Goal: Task Accomplishment & Management: Use online tool/utility

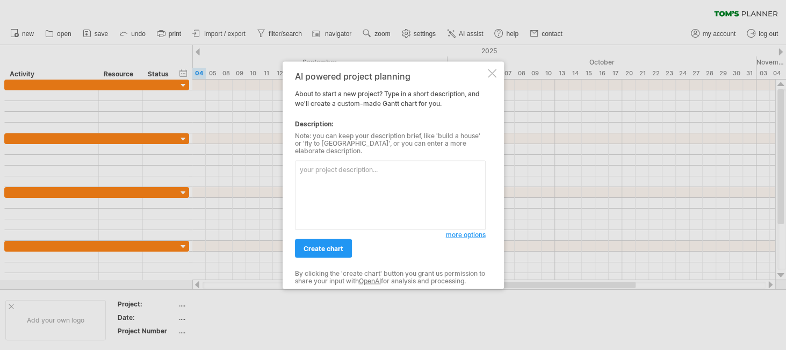
click at [493, 77] on div at bounding box center [492, 73] width 9 height 9
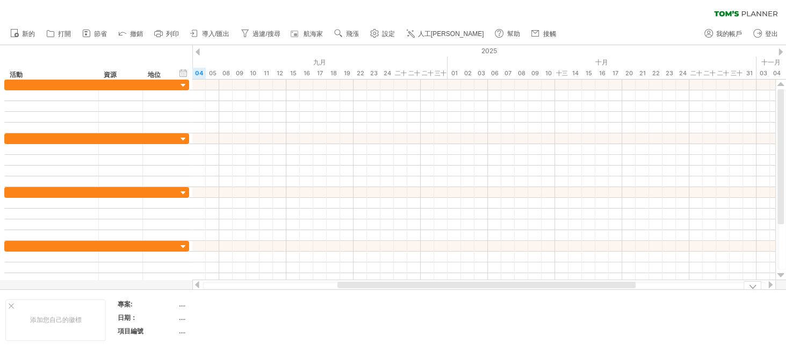
click at [269, 331] on td "...." at bounding box center [224, 332] width 91 height 12
drag, startPoint x: 228, startPoint y: 284, endPoint x: 166, endPoint y: 229, distance: 83.4
click at [218, 280] on div at bounding box center [484, 283] width 584 height 11
drag, startPoint x: 440, startPoint y: 286, endPoint x: 361, endPoint y: 285, distance: 79.6
click at [361, 285] on div at bounding box center [407, 284] width 298 height 6
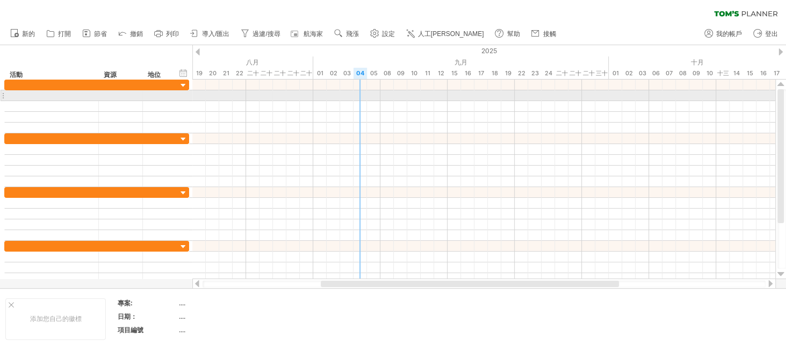
click at [362, 95] on div at bounding box center [483, 95] width 583 height 11
click at [360, 95] on div at bounding box center [483, 95] width 583 height 11
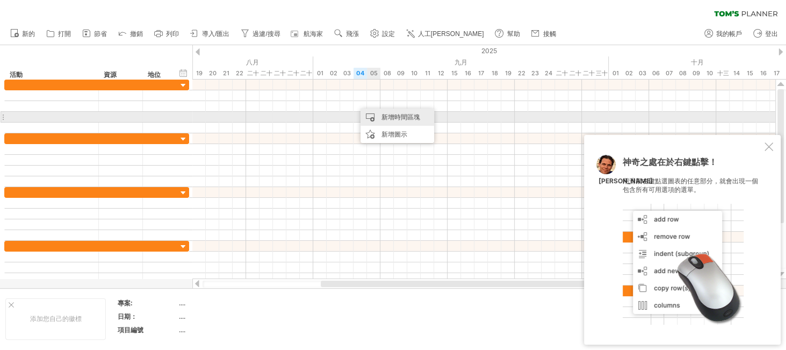
click at [399, 118] on font "新增時間區塊" at bounding box center [401, 117] width 39 height 8
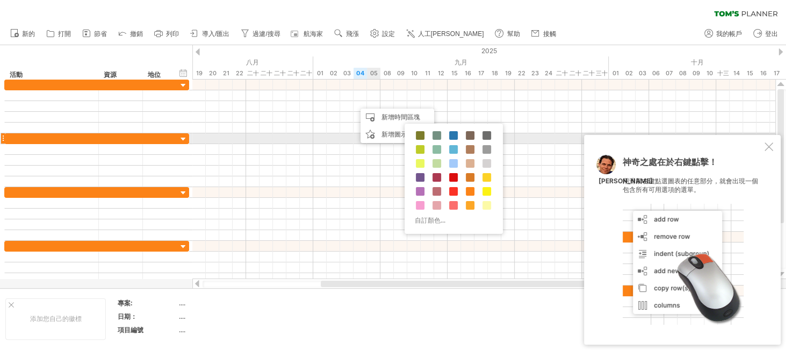
click at [461, 137] on div "自訂顏色..." at bounding box center [454, 179] width 98 height 110
click at [453, 135] on span at bounding box center [453, 135] width 9 height 9
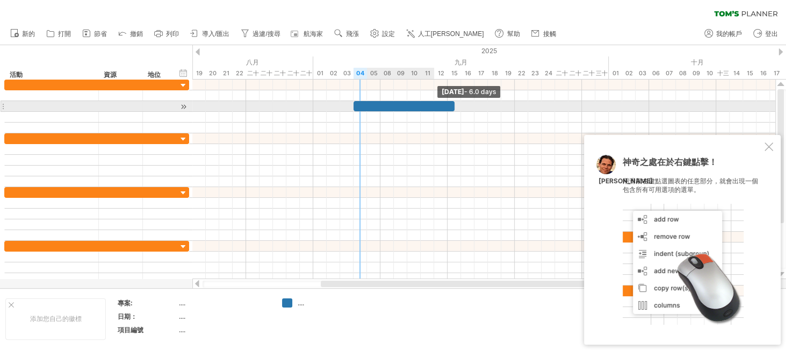
drag, startPoint x: 367, startPoint y: 104, endPoint x: 520, endPoint y: 110, distance: 153.3
click at [457, 110] on span at bounding box center [455, 106] width 4 height 10
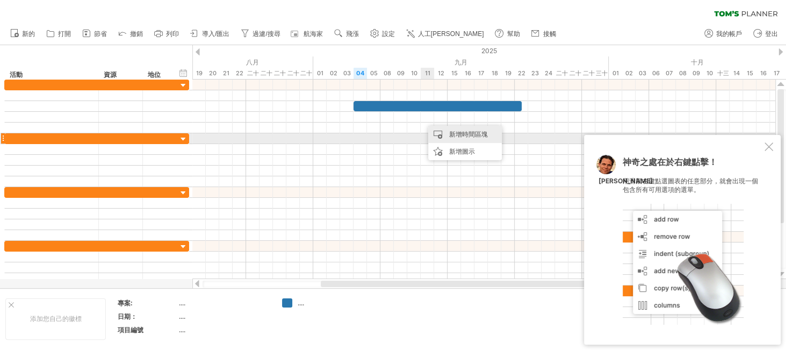
click at [447, 138] on div "新增時間區塊" at bounding box center [465, 134] width 74 height 17
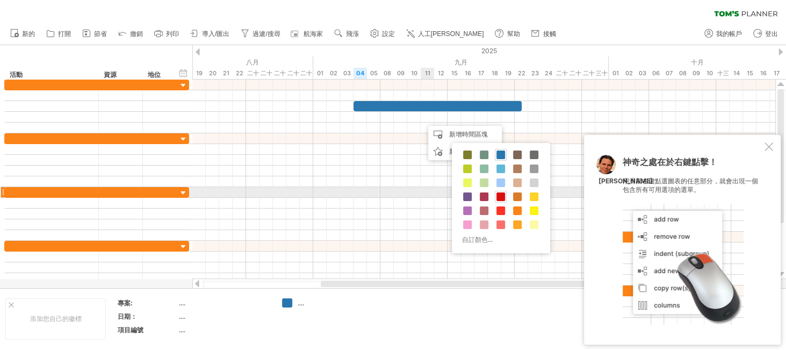
click at [501, 197] on span at bounding box center [501, 196] width 9 height 9
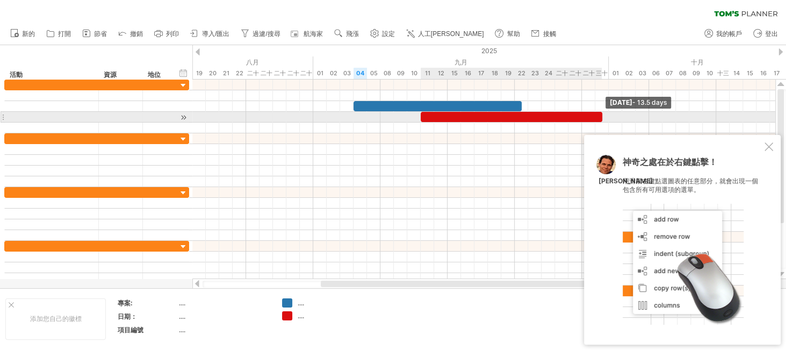
drag, startPoint x: 433, startPoint y: 118, endPoint x: 604, endPoint y: 119, distance: 170.4
click at [604, 119] on span at bounding box center [602, 117] width 4 height 10
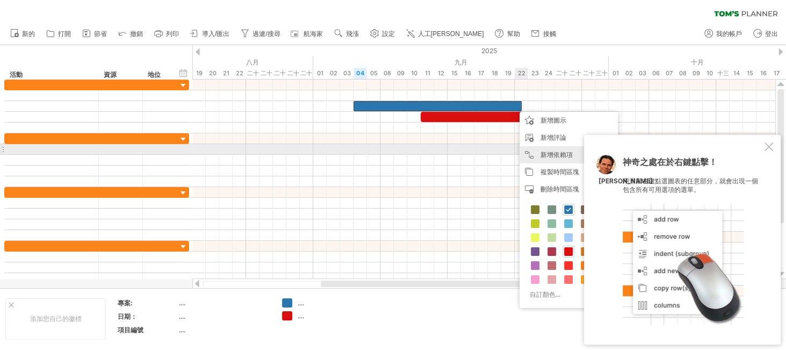
click at [535, 152] on div "新增依賴項 當你需要以特定順序完成任務時，可以使用依賴關係。例如，如果你正在建造房屋，則需要先完成「建造牆壁」任務，然後才能開始「建造屋頂」任務：" at bounding box center [569, 154] width 98 height 17
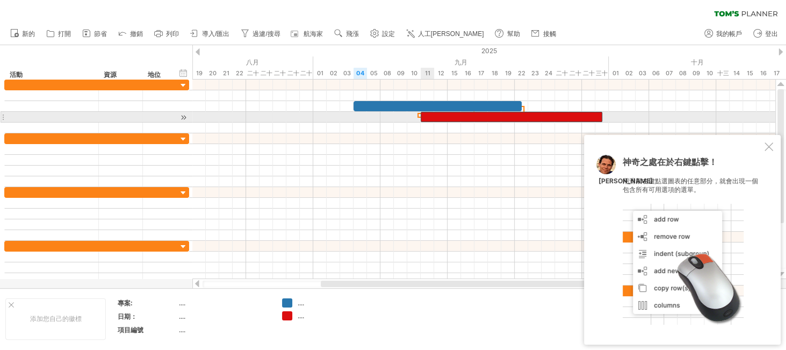
click at [421, 118] on span at bounding box center [421, 117] width 4 height 10
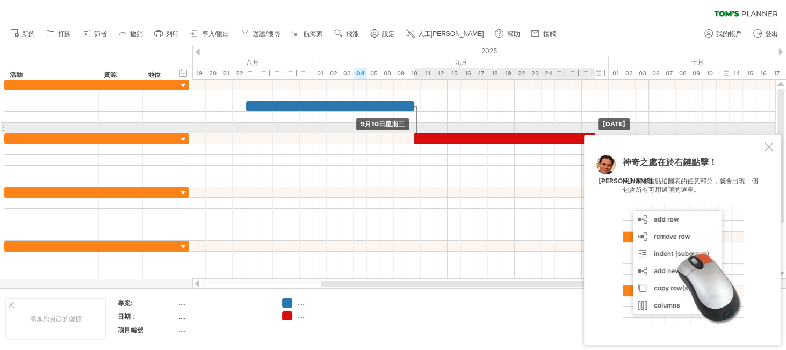
drag, startPoint x: 513, startPoint y: 116, endPoint x: 510, endPoint y: 133, distance: 17.6
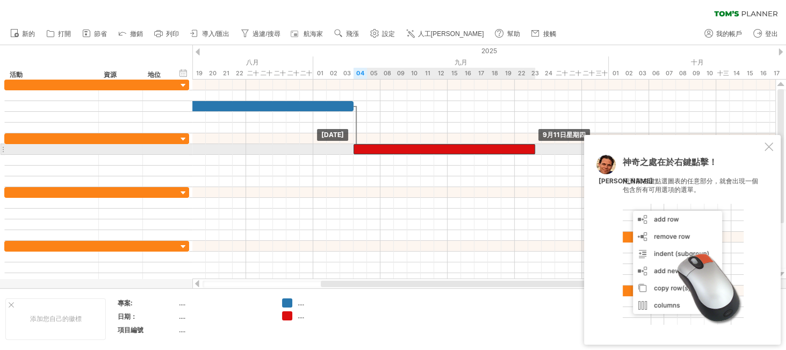
drag, startPoint x: 510, startPoint y: 133, endPoint x: 401, endPoint y: 142, distance: 109.0
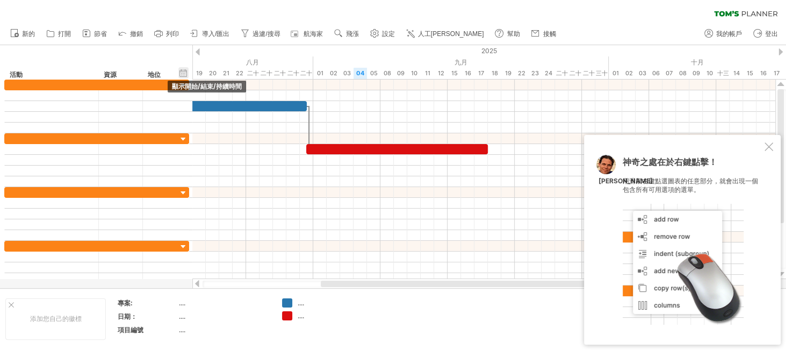
click at [184, 72] on div "隱藏開始/結束/持續時間 顯示開始/結束/持續時間" at bounding box center [183, 72] width 10 height 11
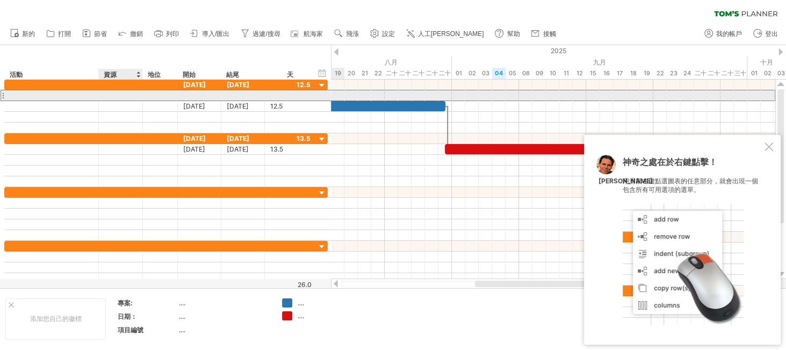
click at [123, 98] on div at bounding box center [120, 95] width 33 height 10
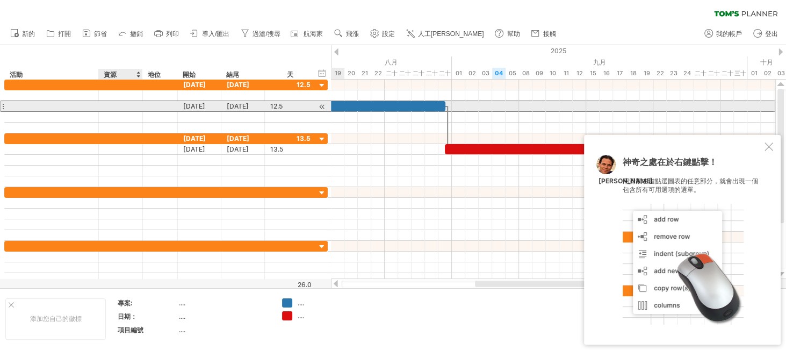
click at [123, 104] on div at bounding box center [120, 106] width 33 height 10
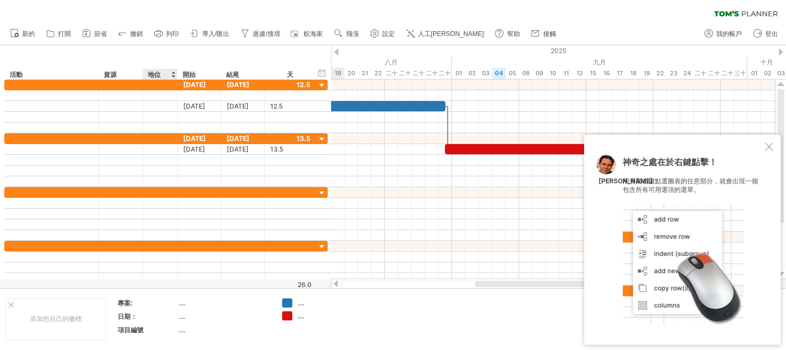
click at [168, 75] on div "地位" at bounding box center [160, 74] width 24 height 11
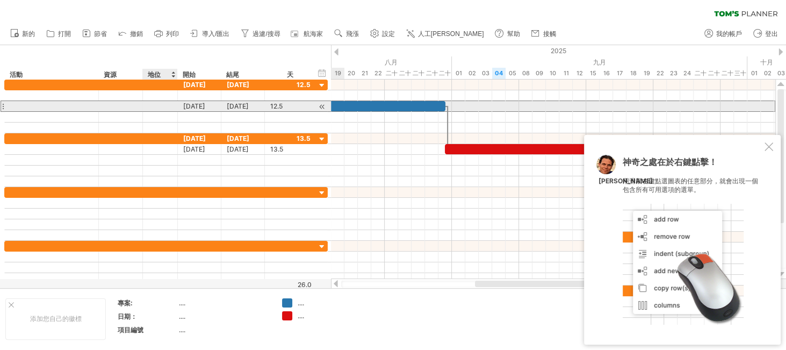
click at [161, 105] on div at bounding box center [160, 106] width 24 height 10
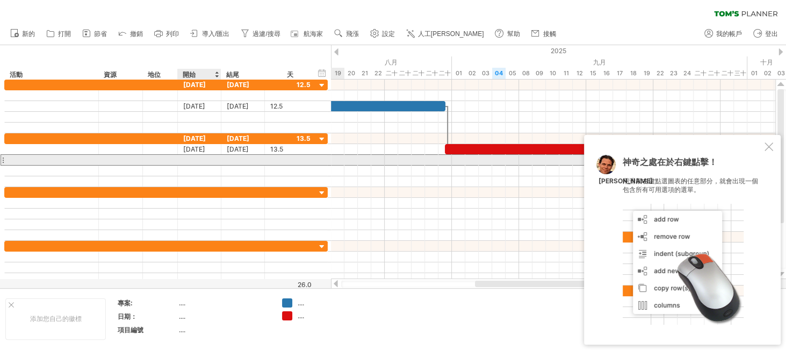
click at [209, 163] on div at bounding box center [200, 160] width 44 height 10
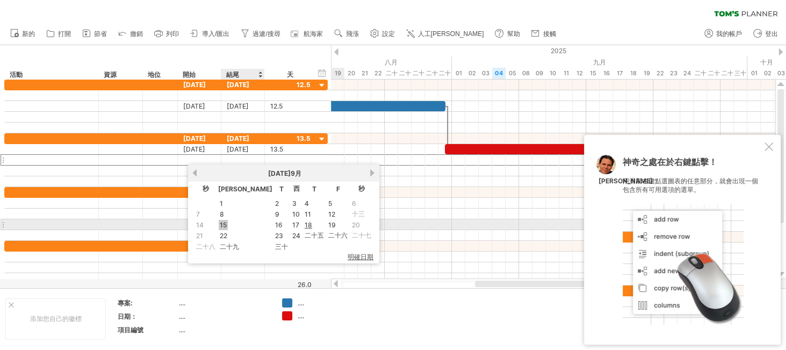
click at [224, 223] on font "15" at bounding box center [223, 225] width 7 height 8
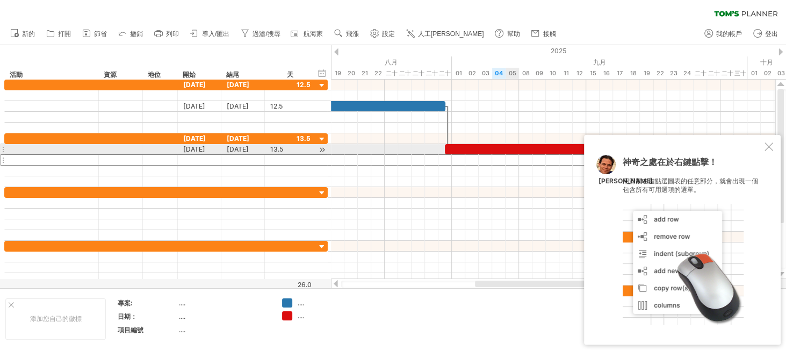
click at [766, 147] on div at bounding box center [769, 146] width 9 height 9
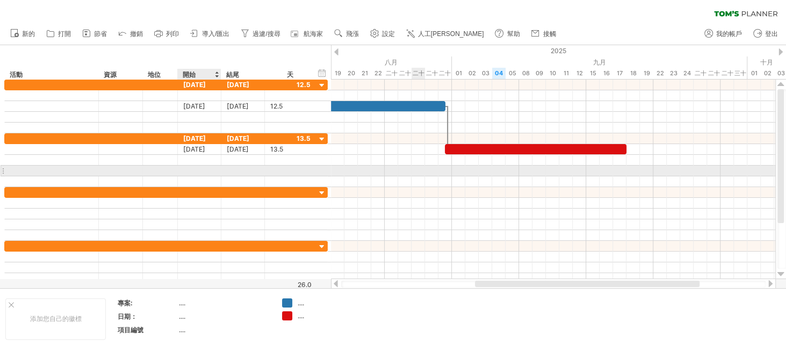
click at [210, 170] on div at bounding box center [200, 171] width 44 height 10
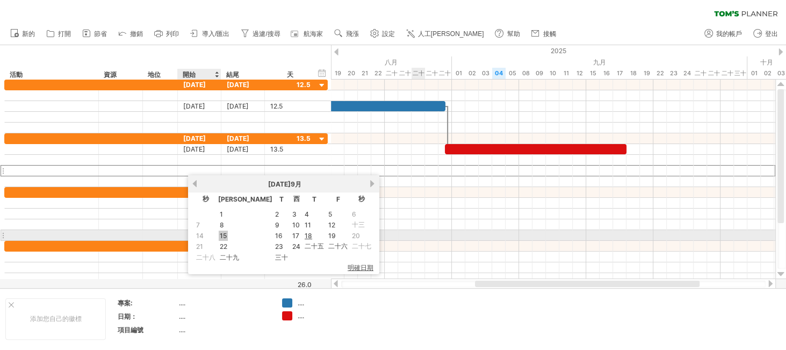
click at [221, 237] on font "15" at bounding box center [223, 236] width 7 height 8
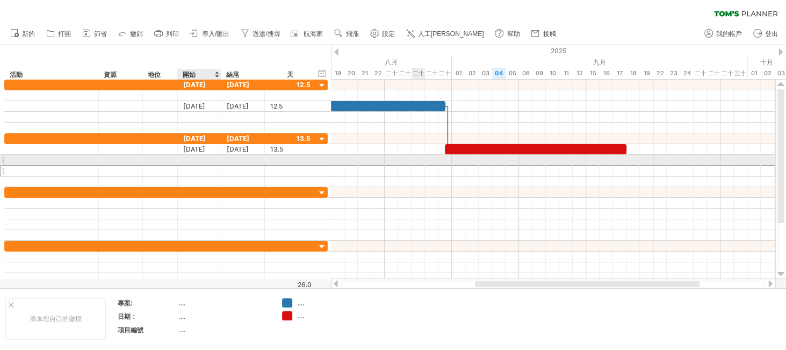
click at [198, 165] on div at bounding box center [166, 170] width 324 height 11
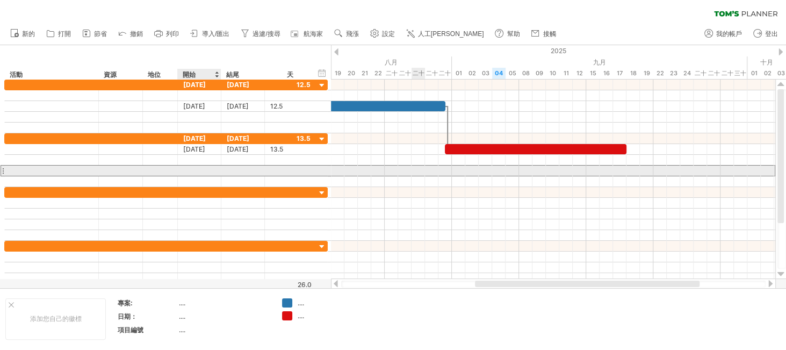
click at [196, 170] on div at bounding box center [200, 171] width 44 height 10
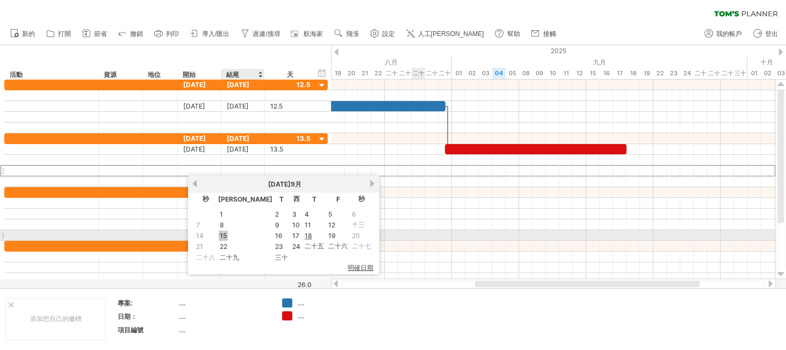
click at [223, 234] on font "15" at bounding box center [223, 236] width 7 height 8
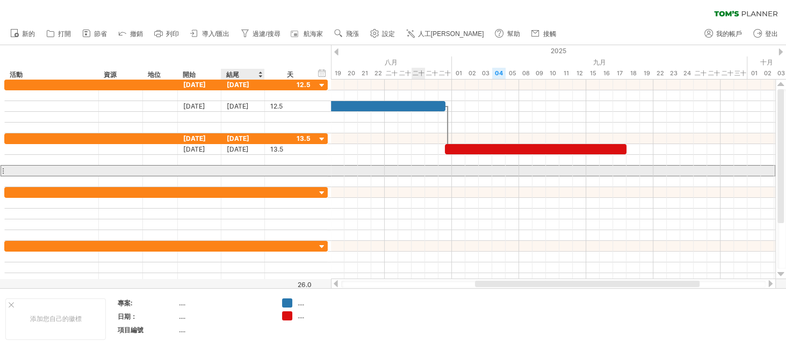
click at [245, 168] on div at bounding box center [243, 171] width 44 height 10
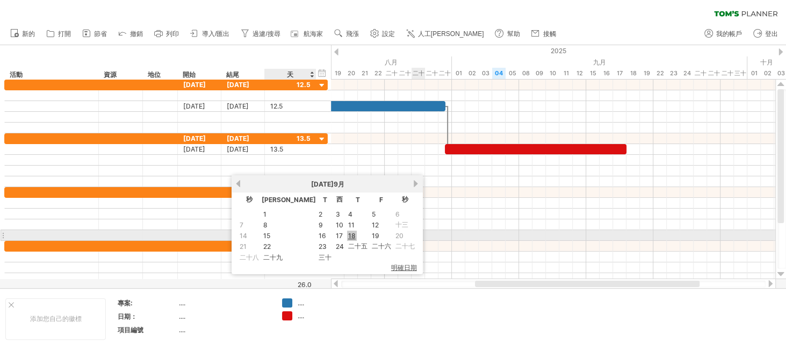
click at [348, 237] on font "18" at bounding box center [352, 236] width 8 height 8
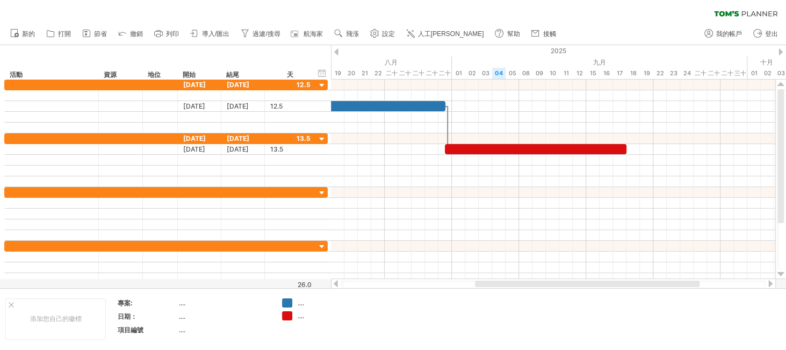
drag, startPoint x: 504, startPoint y: 288, endPoint x: 466, endPoint y: 285, distance: 38.8
click at [463, 285] on div "嘗試造訪 [DOMAIN_NAME] 再次連接... 0% 清除過濾器 新的" at bounding box center [393, 175] width 786 height 350
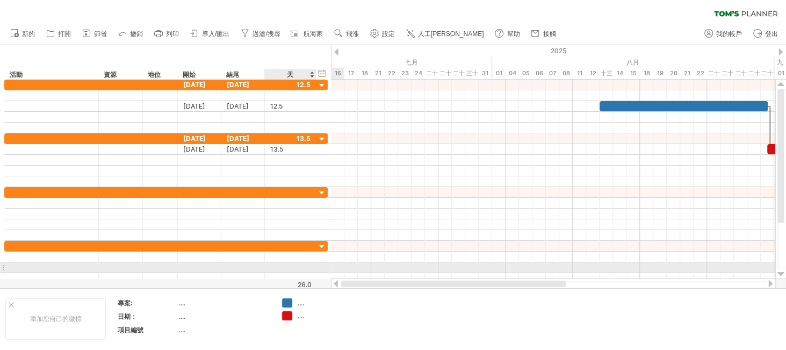
drag, startPoint x: 507, startPoint y: 286, endPoint x: 245, endPoint y: 267, distance: 263.0
click at [247, 269] on div "嘗試造訪 [DOMAIN_NAME] 再次連接... 0% 清除過濾器 新的" at bounding box center [393, 175] width 786 height 350
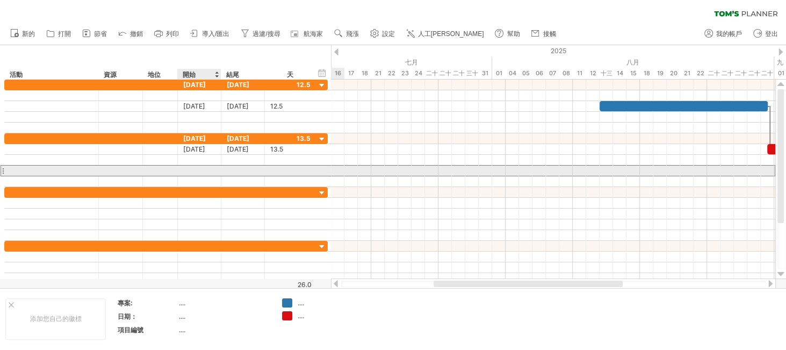
click at [213, 168] on div at bounding box center [200, 171] width 44 height 10
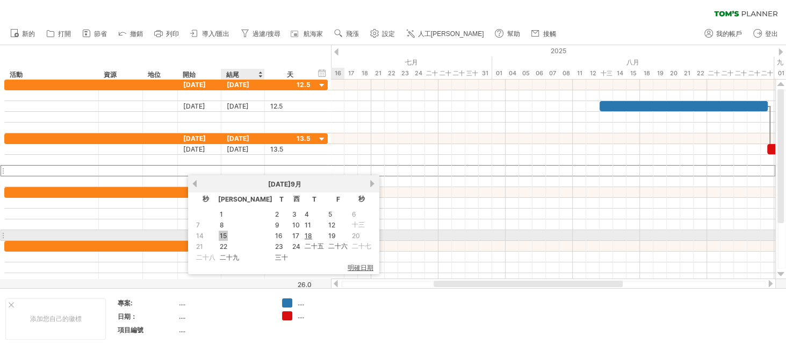
click at [225, 234] on font "15" at bounding box center [223, 236] width 7 height 8
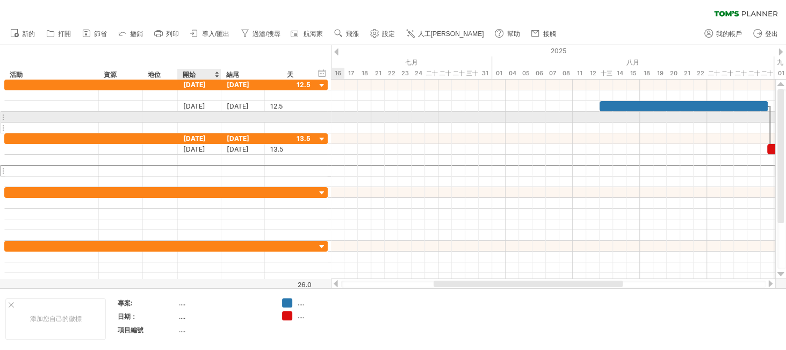
click at [217, 123] on div at bounding box center [200, 128] width 44 height 10
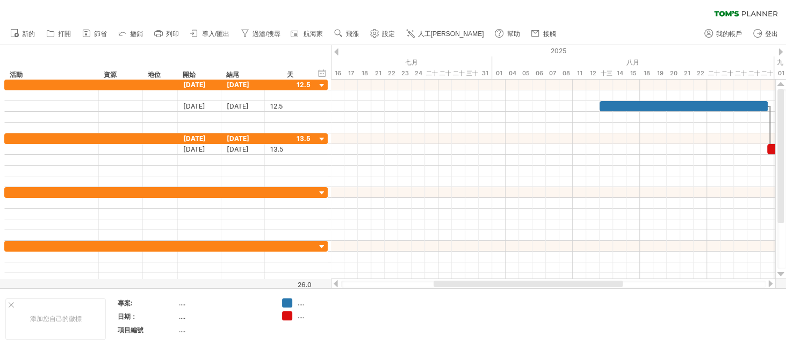
drag, startPoint x: 551, startPoint y: 287, endPoint x: 636, endPoint y: 282, distance: 85.6
click at [654, 282] on div "嘗試造訪 [DOMAIN_NAME] 再次連接... 0% 清除過濾器 新的" at bounding box center [393, 175] width 786 height 350
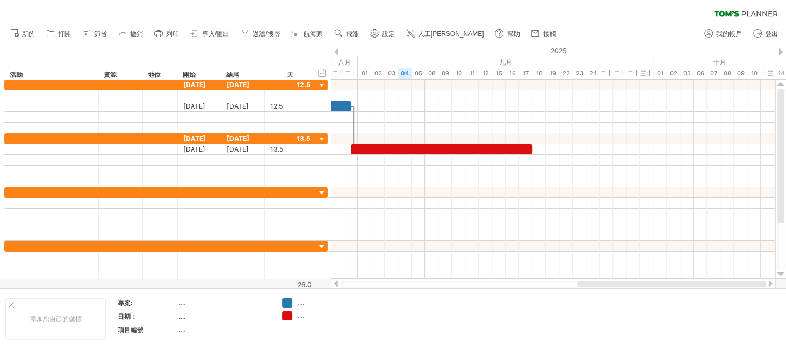
drag, startPoint x: 556, startPoint y: 284, endPoint x: 727, endPoint y: 281, distance: 171.0
click at [727, 281] on div at bounding box center [671, 284] width 189 height 6
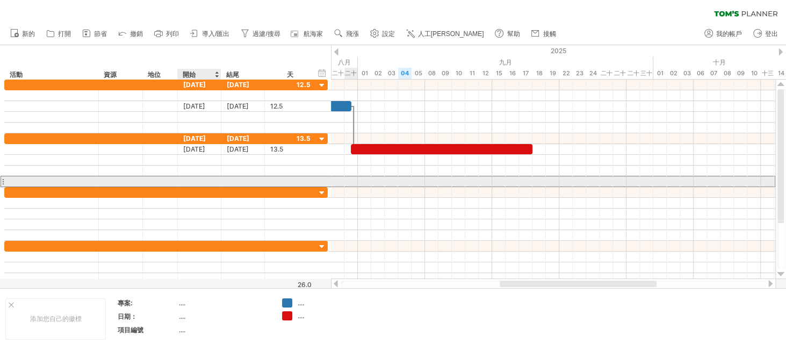
click at [195, 182] on div at bounding box center [200, 181] width 44 height 10
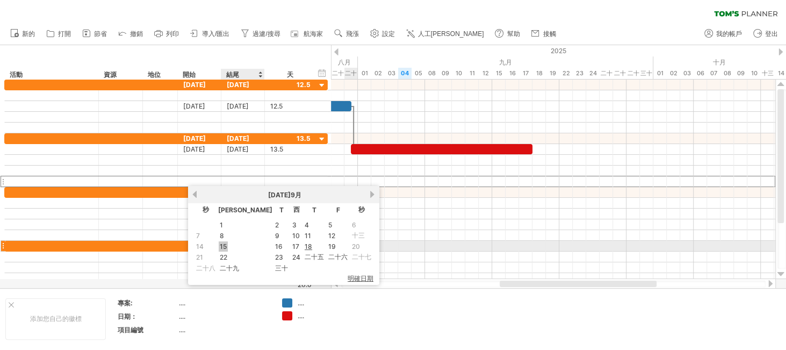
click at [225, 244] on font "15" at bounding box center [223, 246] width 7 height 8
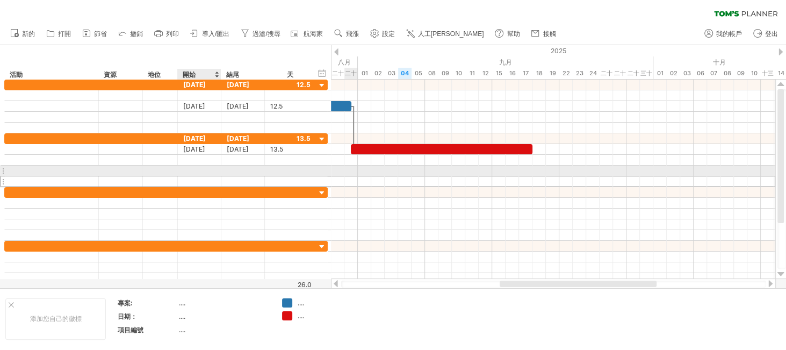
click at [195, 173] on div at bounding box center [200, 171] width 44 height 10
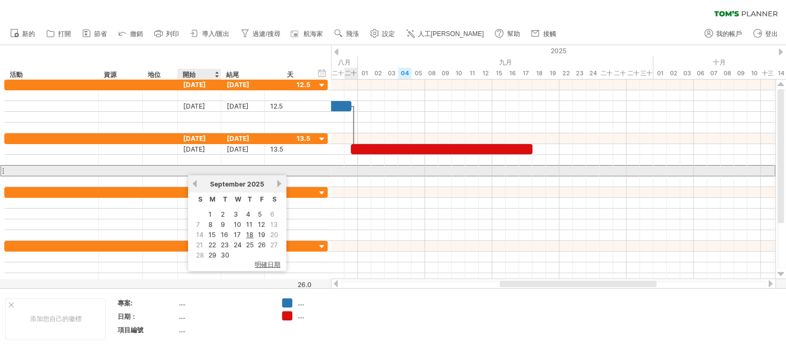
click at [195, 173] on div at bounding box center [200, 171] width 44 height 10
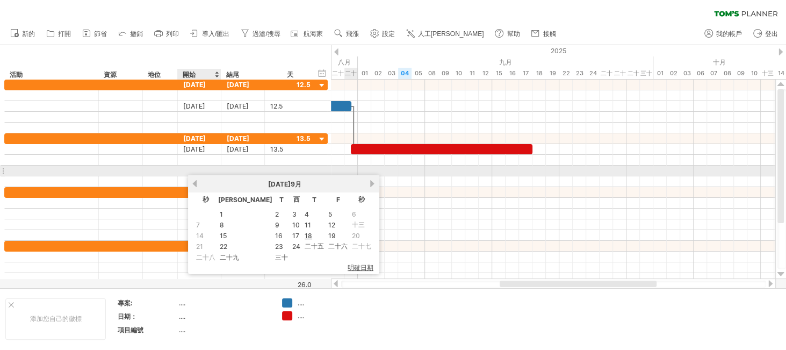
click at [195, 171] on div at bounding box center [200, 171] width 44 height 10
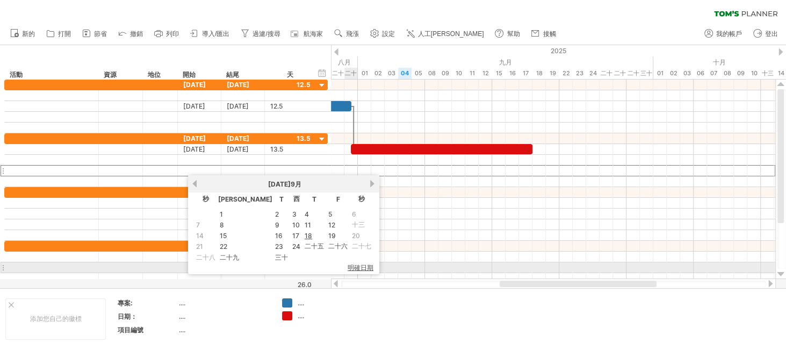
click at [348, 267] on font "明確日期" at bounding box center [361, 267] width 26 height 8
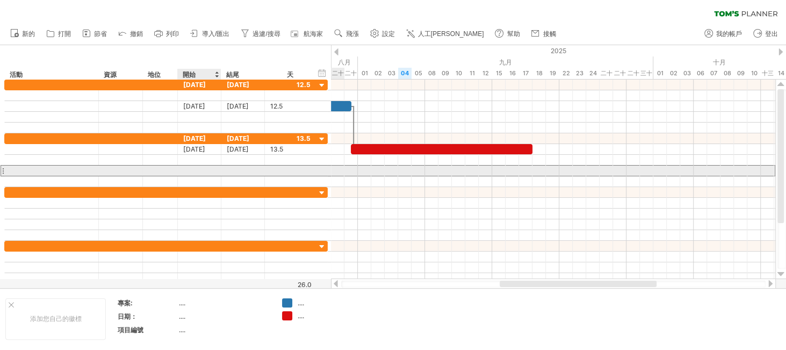
click at [196, 169] on div at bounding box center [200, 171] width 44 height 10
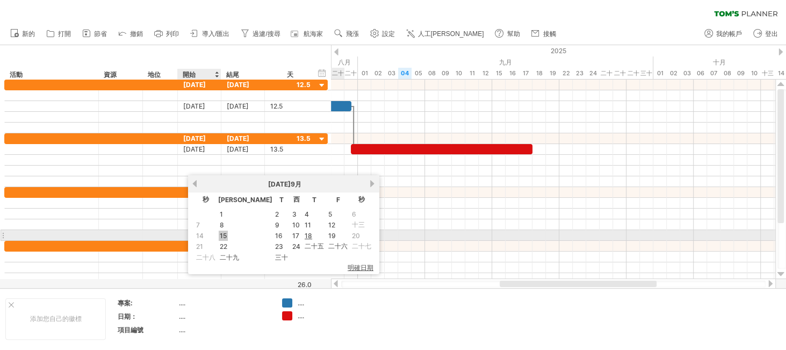
click at [221, 235] on font "15" at bounding box center [223, 236] width 7 height 8
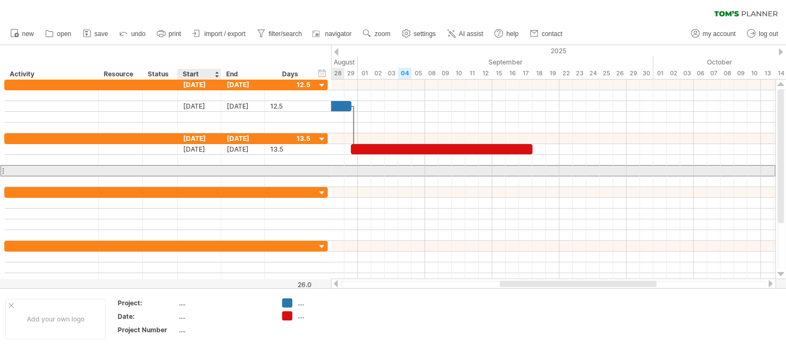
click at [205, 170] on div at bounding box center [200, 171] width 44 height 10
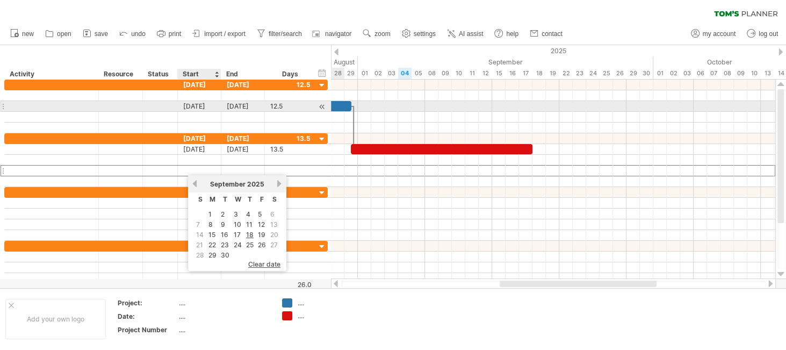
click at [204, 106] on div "[DATE]" at bounding box center [200, 106] width 44 height 10
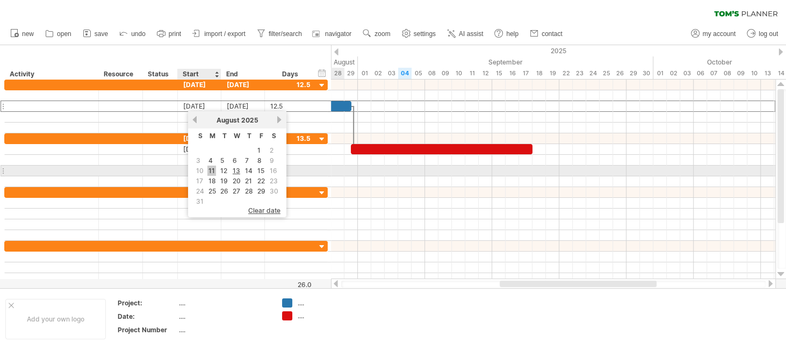
click at [211, 170] on link "11" at bounding box center [212, 171] width 9 height 10
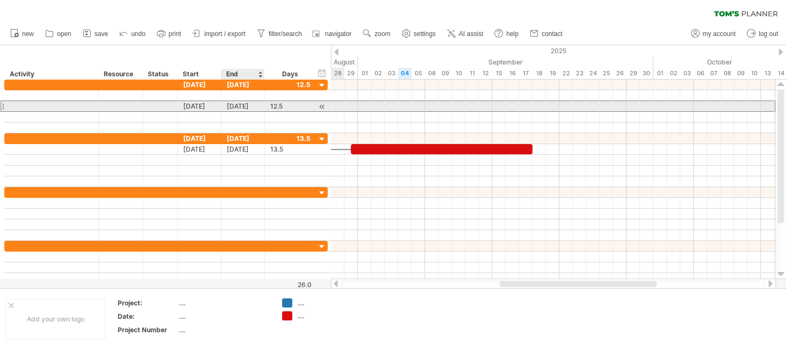
click at [248, 108] on div "[DATE]" at bounding box center [243, 106] width 44 height 10
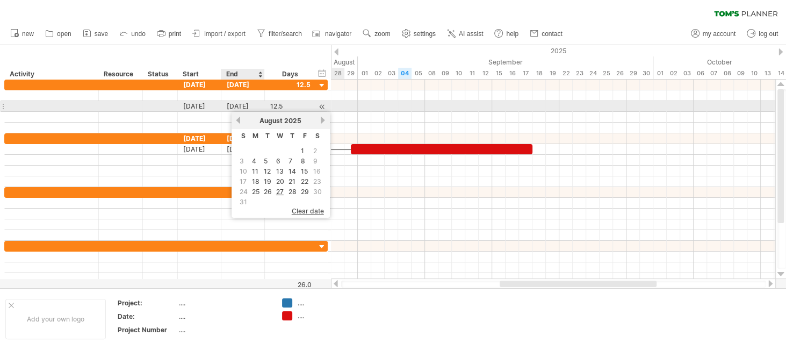
click at [248, 108] on div "[DATE]" at bounding box center [243, 106] width 44 height 10
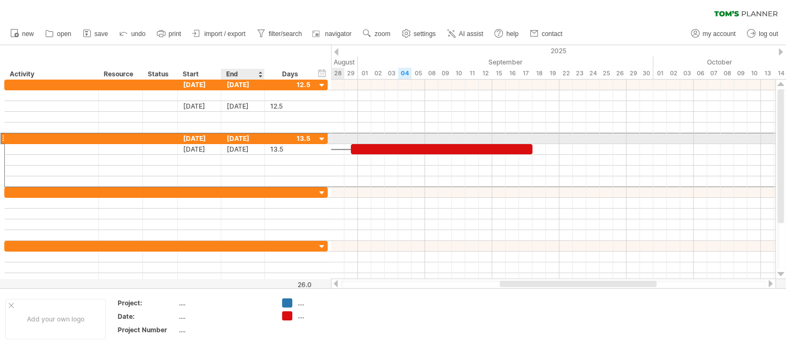
click at [205, 139] on div "[DATE]" at bounding box center [200, 138] width 44 height 10
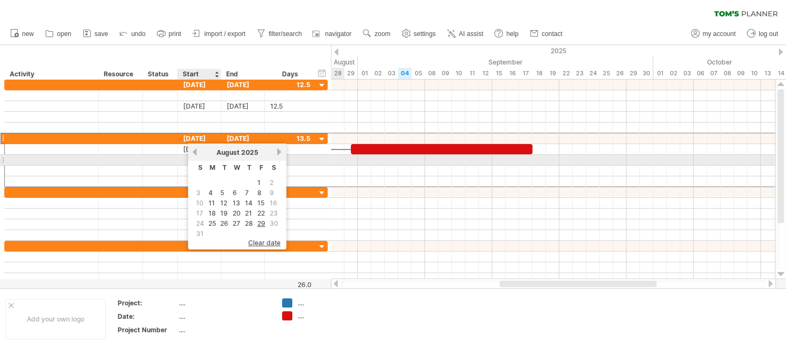
click at [183, 159] on div at bounding box center [200, 160] width 44 height 10
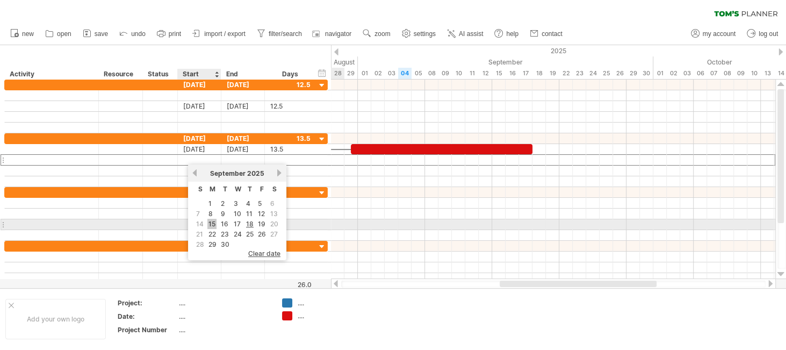
click at [214, 221] on link "15" at bounding box center [212, 224] width 9 height 10
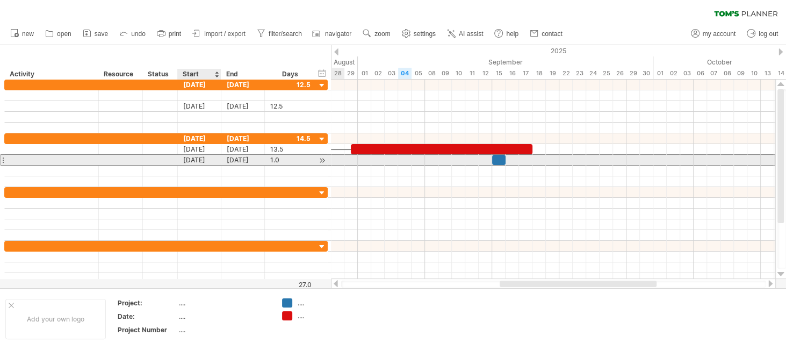
click at [198, 156] on div "[DATE]" at bounding box center [200, 160] width 44 height 10
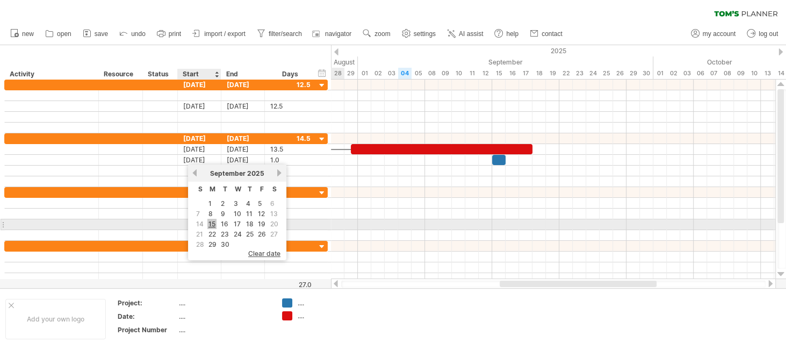
click at [213, 220] on link "15" at bounding box center [212, 224] width 9 height 10
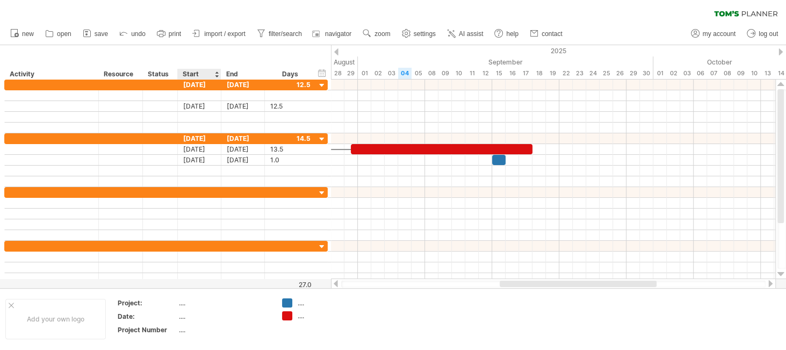
click at [199, 75] on div "Start" at bounding box center [199, 74] width 32 height 11
click at [200, 73] on div "Start" at bounding box center [199, 74] width 32 height 11
click at [199, 74] on div "Start" at bounding box center [199, 74] width 32 height 11
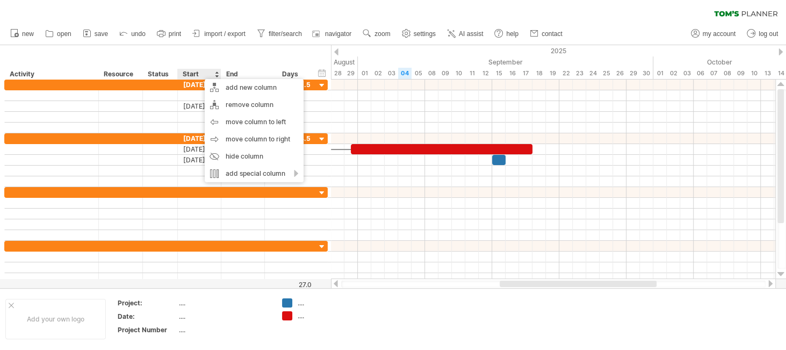
click at [192, 72] on div "Start" at bounding box center [199, 74] width 32 height 11
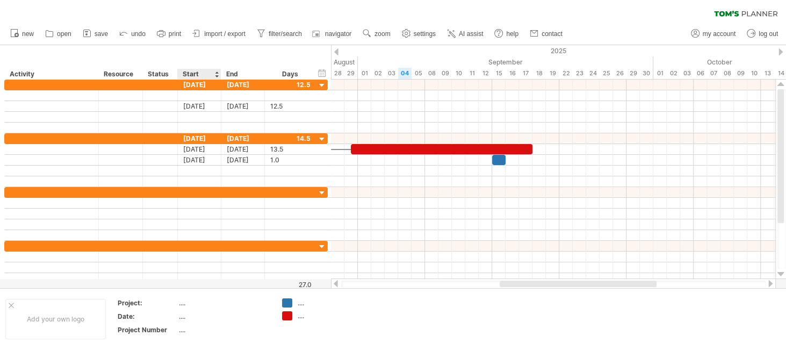
click at [192, 72] on div "Start" at bounding box center [199, 74] width 32 height 11
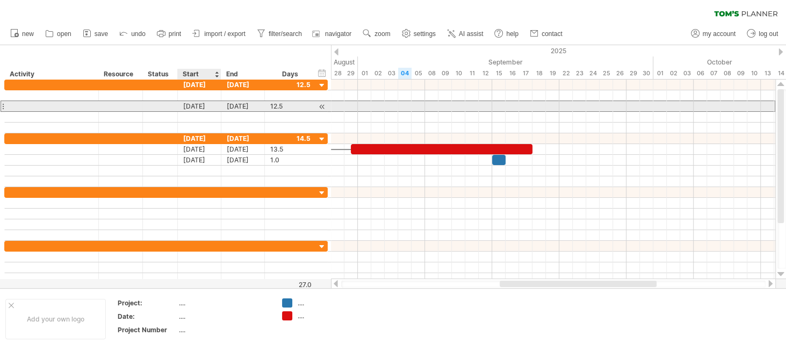
click at [190, 110] on div "[DATE]" at bounding box center [200, 106] width 44 height 10
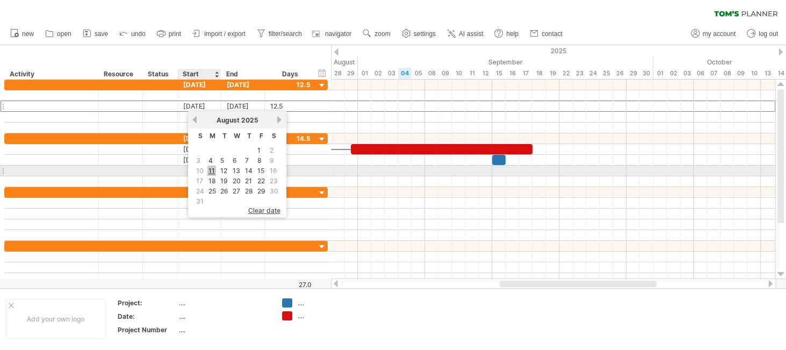
click at [213, 170] on link "11" at bounding box center [212, 171] width 9 height 10
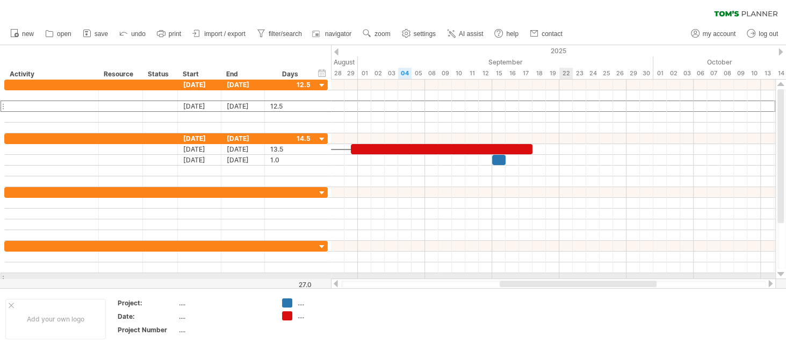
drag, startPoint x: 608, startPoint y: 279, endPoint x: 561, endPoint y: 274, distance: 47.1
click at [561, 274] on div "Trying to reach [DOMAIN_NAME] Connected again... 0% clear filter new" at bounding box center [393, 175] width 786 height 350
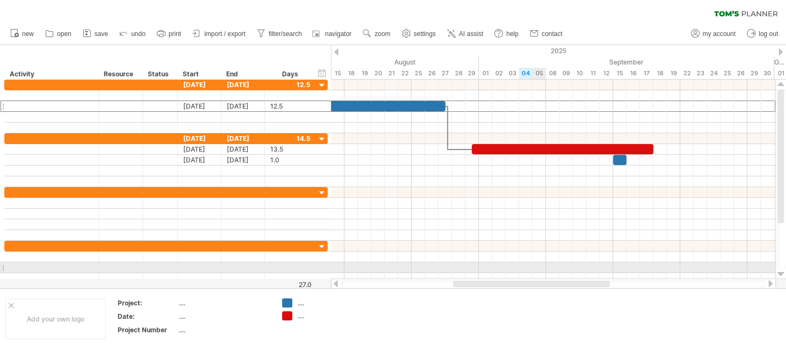
drag, startPoint x: 584, startPoint y: 285, endPoint x: 537, endPoint y: 273, distance: 48.4
click at [537, 273] on div "Trying to reach [DOMAIN_NAME] Connected again... 0% clear filter new" at bounding box center [393, 175] width 786 height 350
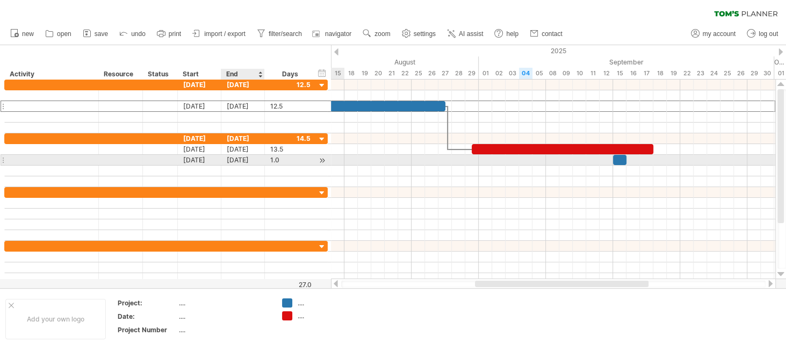
click at [252, 160] on div "[DATE]" at bounding box center [243, 160] width 44 height 10
click at [325, 161] on div at bounding box center [322, 160] width 10 height 11
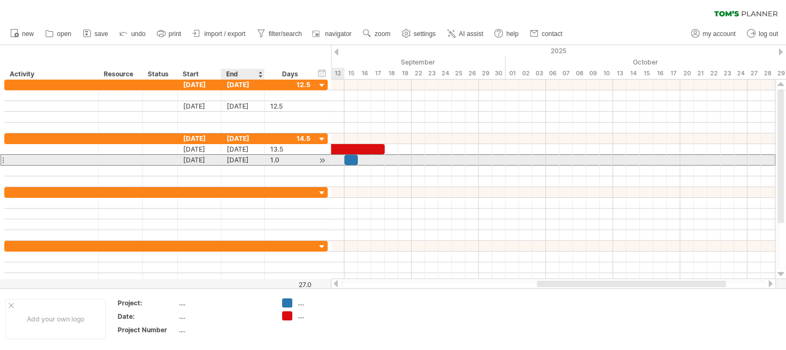
click at [257, 161] on div "[DATE]" at bounding box center [243, 160] width 44 height 10
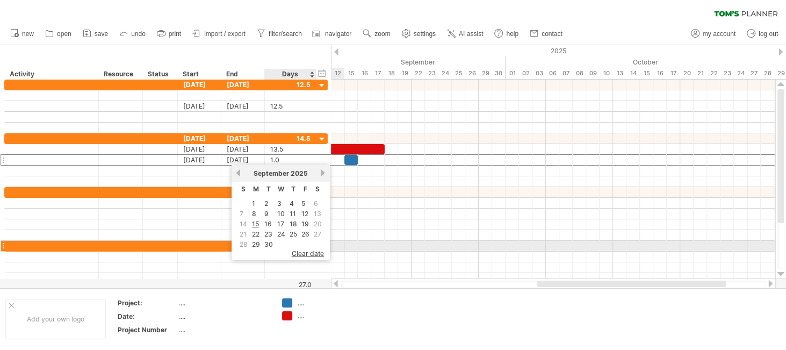
click at [301, 249] on span "clear date" at bounding box center [308, 253] width 32 height 8
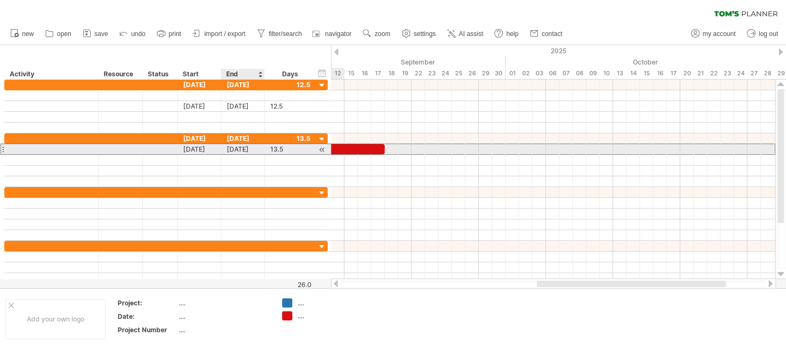
click at [239, 151] on div "[DATE]" at bounding box center [243, 149] width 44 height 10
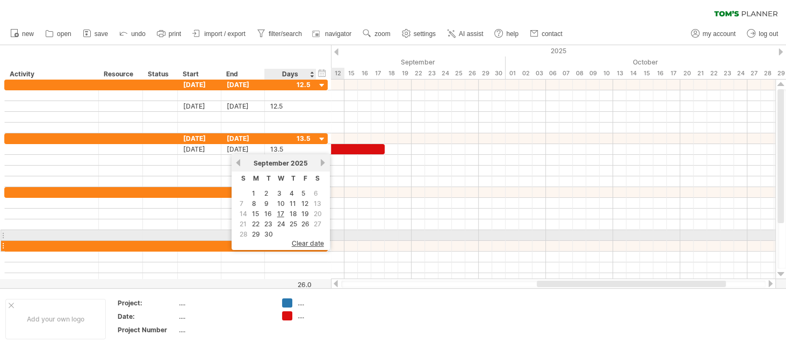
click at [305, 240] on span "clear date" at bounding box center [308, 243] width 32 height 8
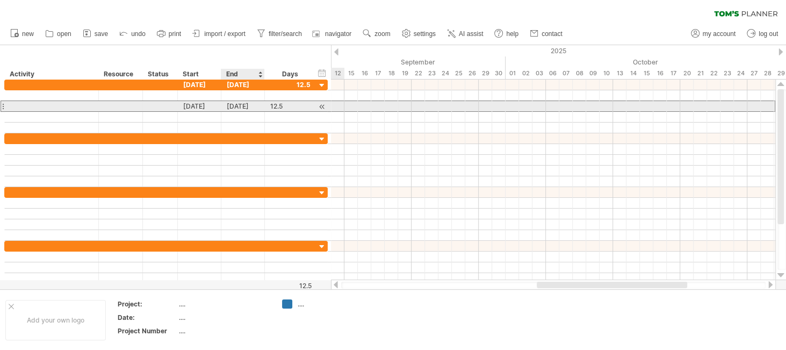
click at [236, 108] on div "[DATE]" at bounding box center [243, 106] width 44 height 10
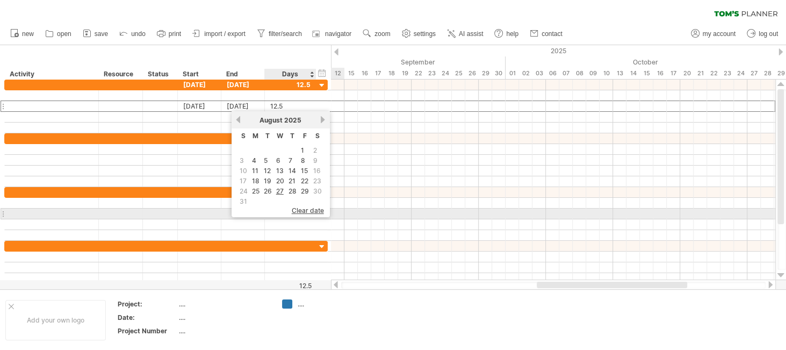
click at [304, 210] on div "clear date" at bounding box center [281, 213] width 98 height 8
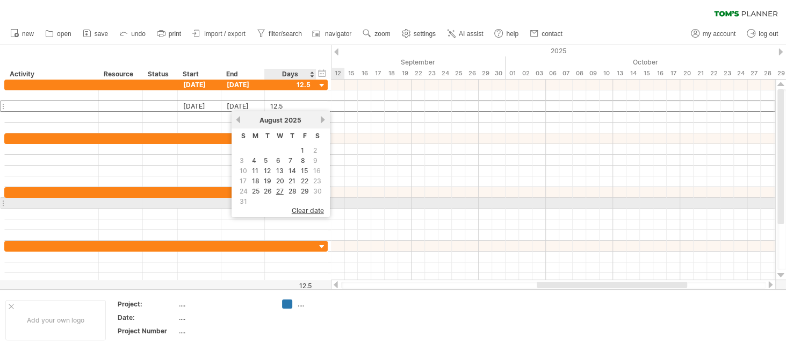
click at [301, 201] on td at bounding box center [304, 201] width 11 height 9
click at [305, 206] on span "clear date" at bounding box center [308, 210] width 32 height 8
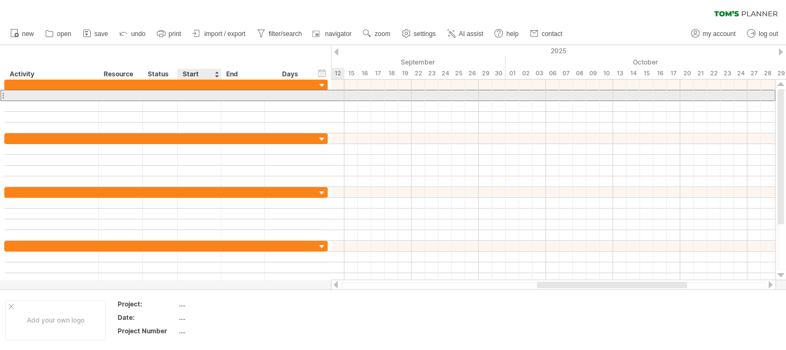
click at [197, 92] on div at bounding box center [200, 95] width 44 height 10
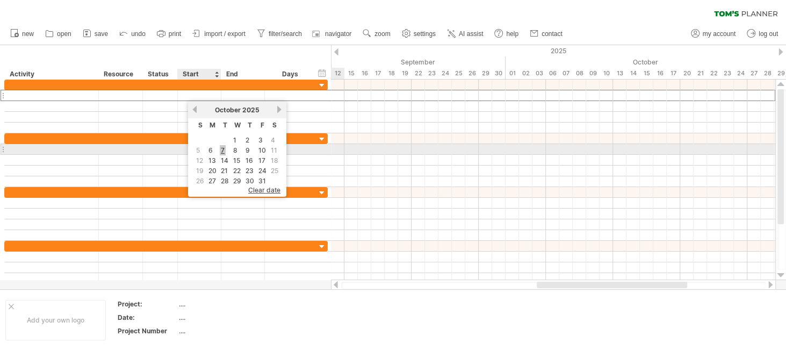
click at [220, 153] on link "7" at bounding box center [223, 150] width 6 height 10
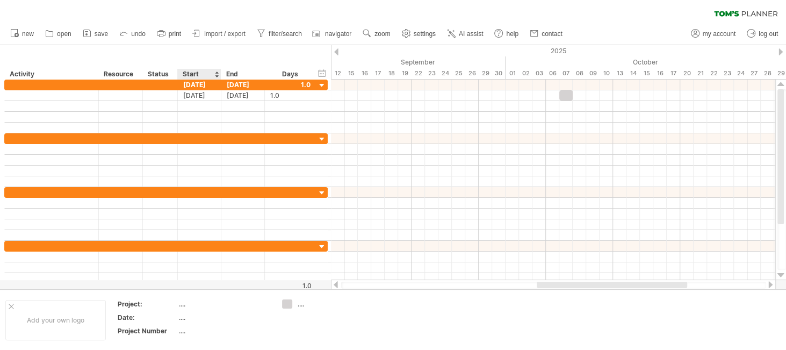
click at [202, 73] on div "Start" at bounding box center [199, 74] width 32 height 11
click at [202, 84] on div "[DATE]" at bounding box center [200, 85] width 44 height 10
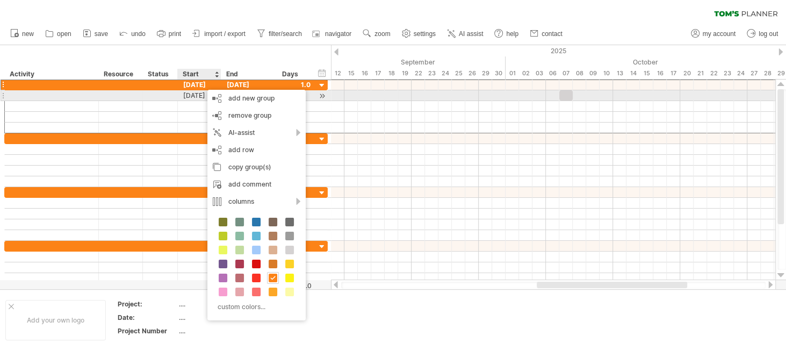
click at [195, 99] on div "[DATE]" at bounding box center [200, 95] width 44 height 10
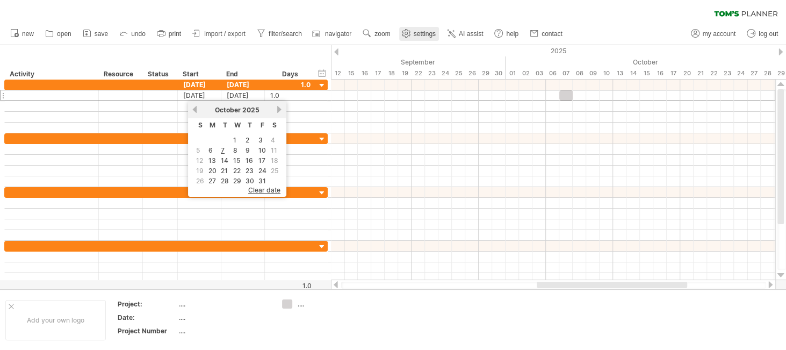
click at [418, 28] on link "settings" at bounding box center [419, 34] width 40 height 14
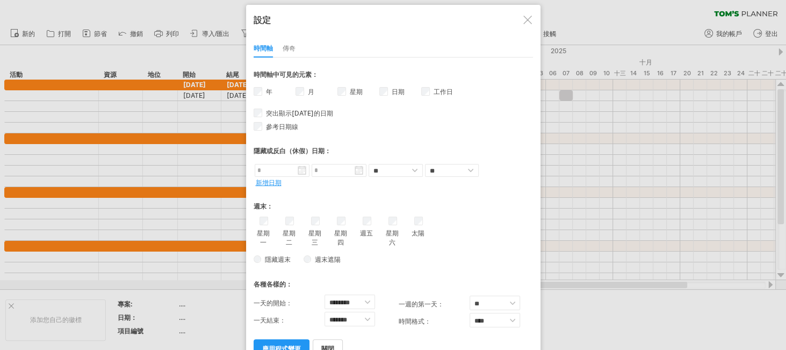
click at [287, 345] on font "應用程式變更" at bounding box center [281, 349] width 39 height 8
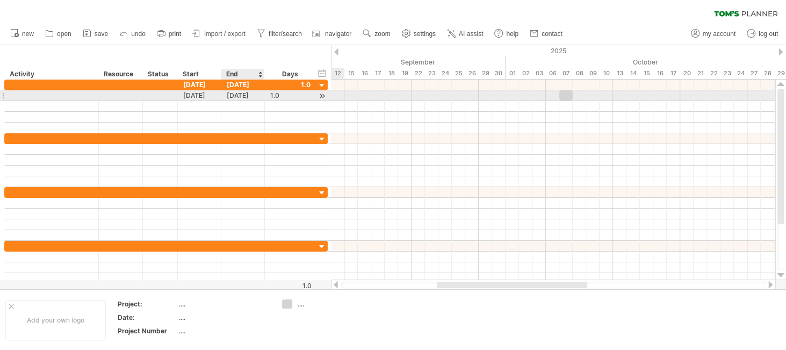
click at [258, 94] on div "[DATE]" at bounding box center [243, 95] width 44 height 10
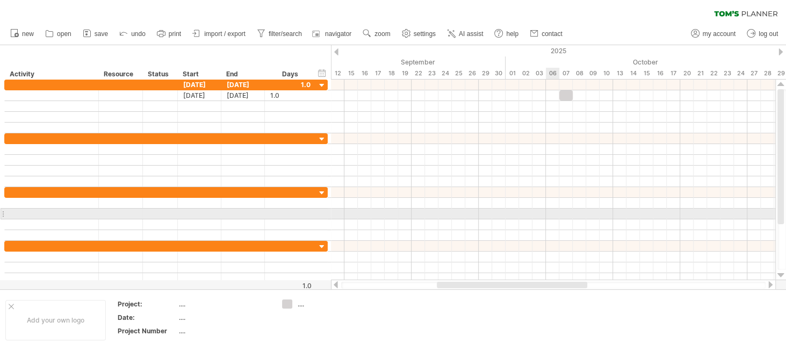
click at [549, 211] on div at bounding box center [553, 214] width 445 height 11
